Goal: Transaction & Acquisition: Purchase product/service

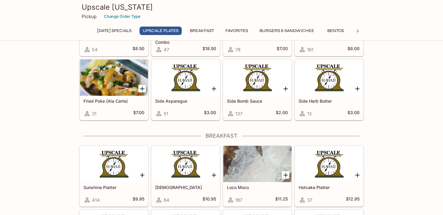
scroll to position [337, 0]
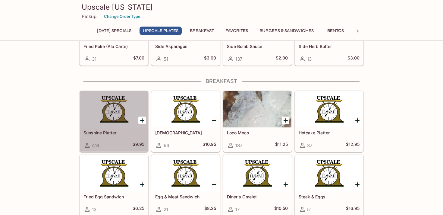
click at [129, 112] on div at bounding box center [114, 109] width 68 height 36
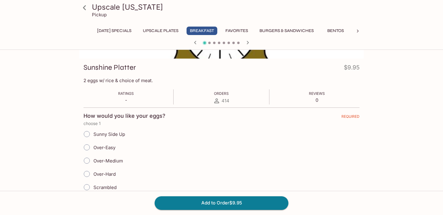
scroll to position [109, 0]
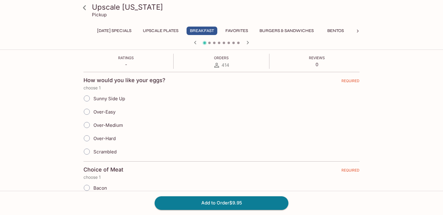
click at [87, 111] on input "Over-Easy" at bounding box center [86, 111] width 13 height 13
radio input "true"
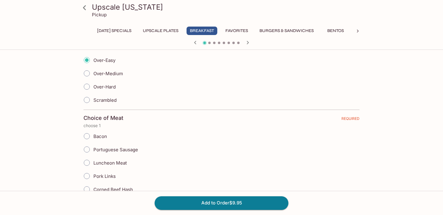
scroll to position [188, 0]
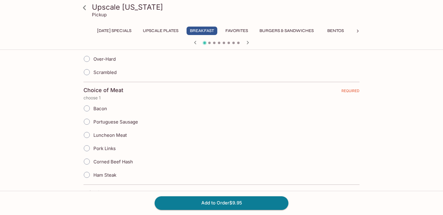
click at [88, 121] on input "Portuguese Sausage" at bounding box center [86, 121] width 13 height 13
radio input "true"
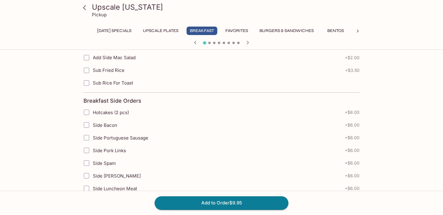
scroll to position [562, 0]
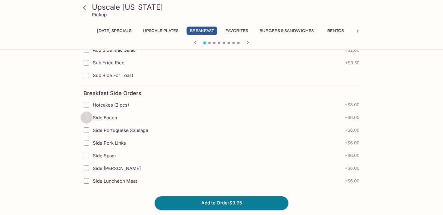
click at [86, 116] on input "Side Bacon" at bounding box center [86, 117] width 12 height 12
checkbox input "true"
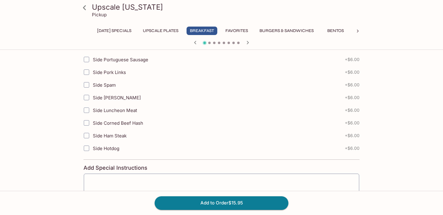
scroll to position [668, 0]
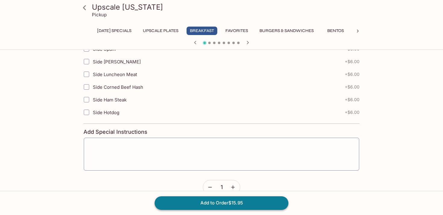
click at [224, 204] on button "Add to Order $15.95" at bounding box center [222, 202] width 134 height 13
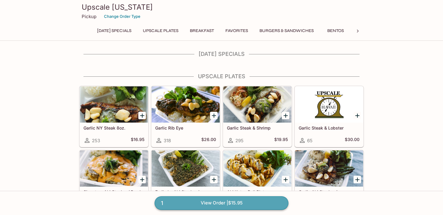
click at [229, 203] on link "1 View Order | $15.95" at bounding box center [222, 202] width 134 height 13
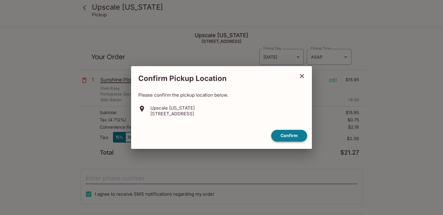
click at [292, 135] on button "Confirm" at bounding box center [289, 136] width 36 height 12
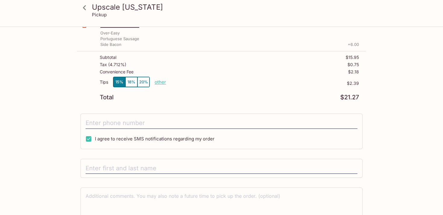
scroll to position [78, 0]
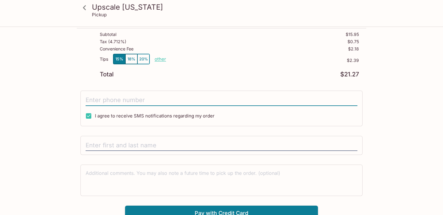
click at [175, 98] on input "tel" at bounding box center [222, 99] width 272 height 11
type input "[PHONE_NUMBER]"
click at [154, 145] on input "text" at bounding box center [222, 145] width 272 height 11
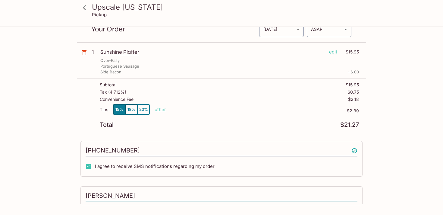
scroll to position [84, 0]
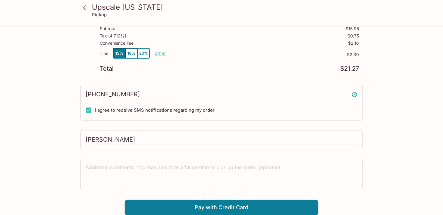
type input "[PERSON_NAME]"
click at [210, 209] on button "Pay with Credit Card" at bounding box center [221, 207] width 193 height 15
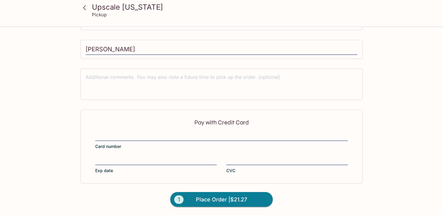
scroll to position [174, 0]
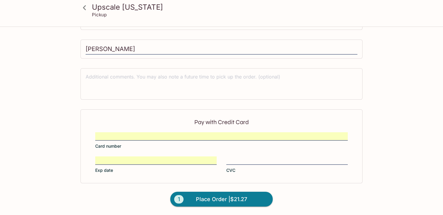
click at [241, 165] on label "CVC" at bounding box center [286, 164] width 121 height 17
click at [241, 157] on input "CVC" at bounding box center [286, 156] width 121 height 0
click at [234, 197] on span "Place Order | $21.27" at bounding box center [221, 199] width 51 height 10
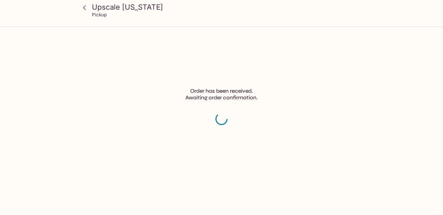
scroll to position [2, 0]
